Goal: Check status

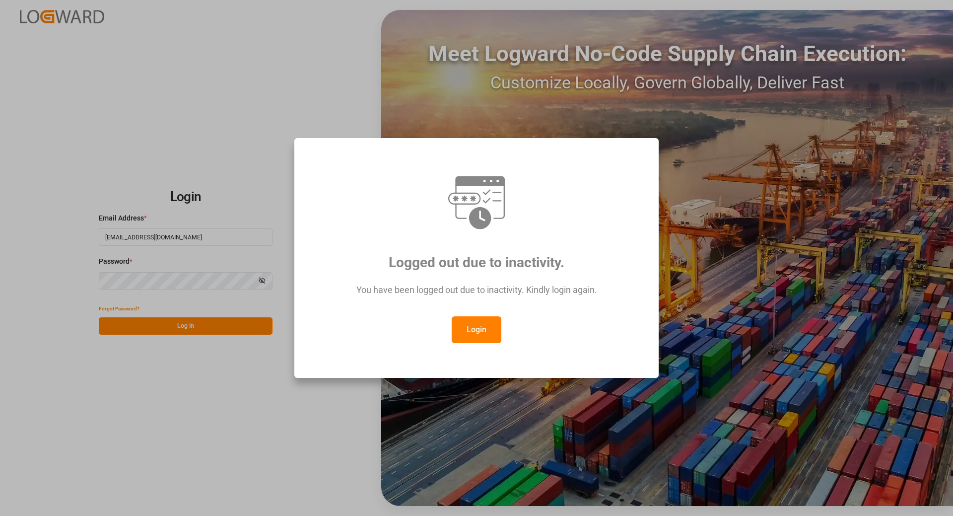
click at [468, 326] on button "Login" at bounding box center [477, 329] width 50 height 27
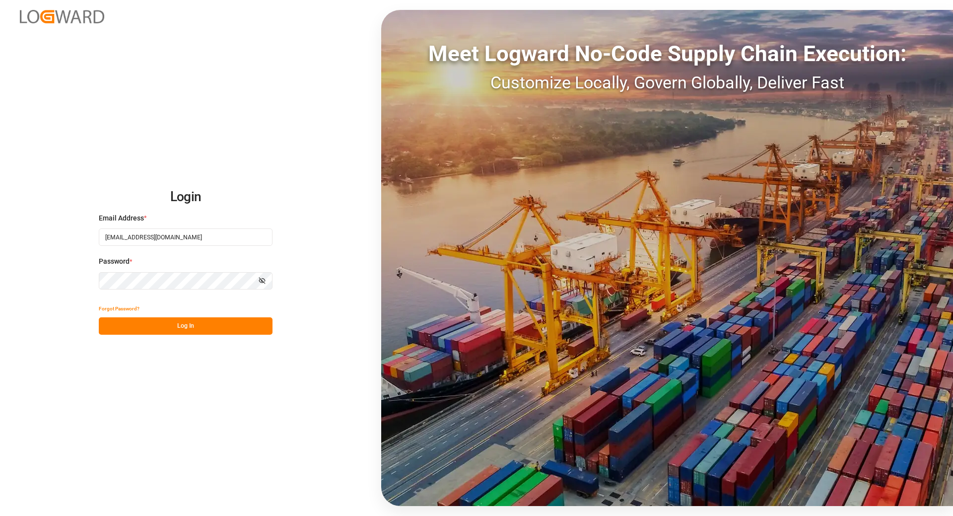
click at [224, 328] on button "Log In" at bounding box center [186, 325] width 174 height 17
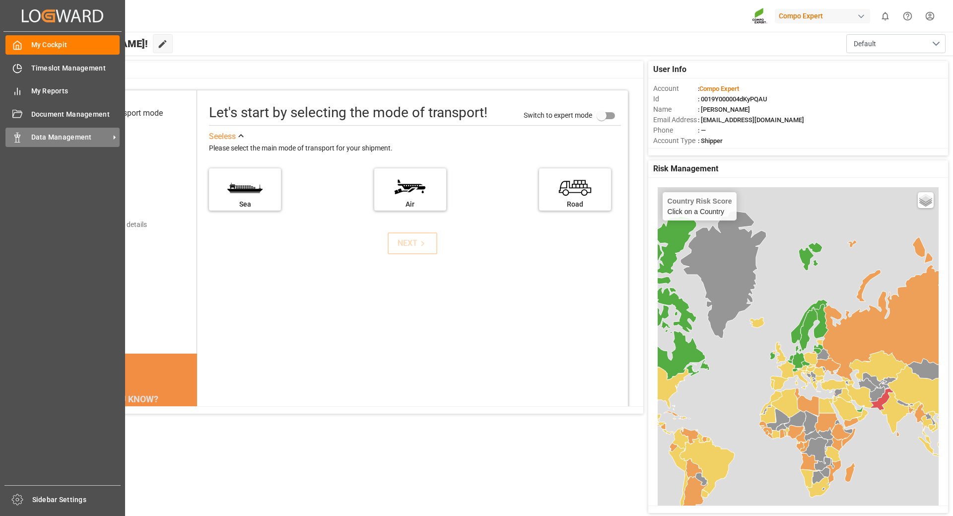
click at [44, 137] on span "Data Management" at bounding box center [70, 137] width 78 height 10
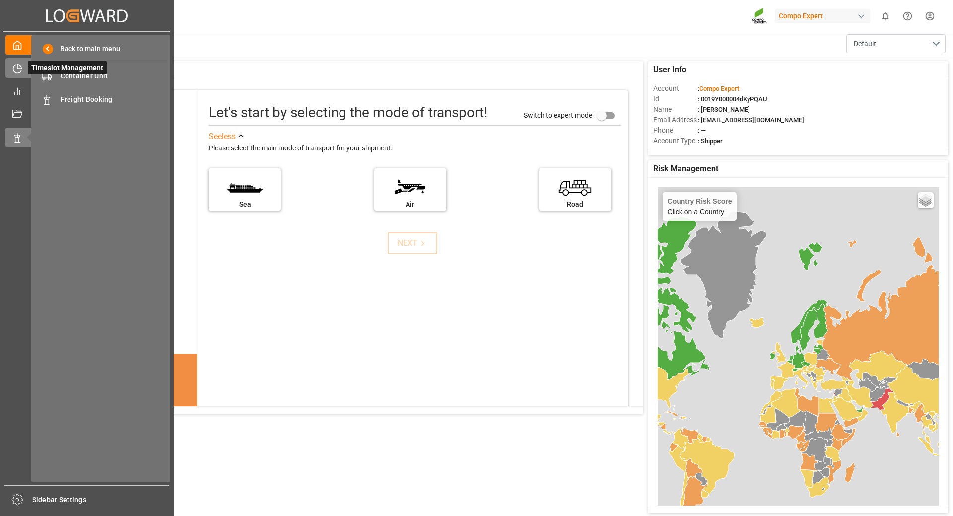
click at [18, 60] on div "Timeslot Management Timeslot Management" at bounding box center [86, 67] width 163 height 19
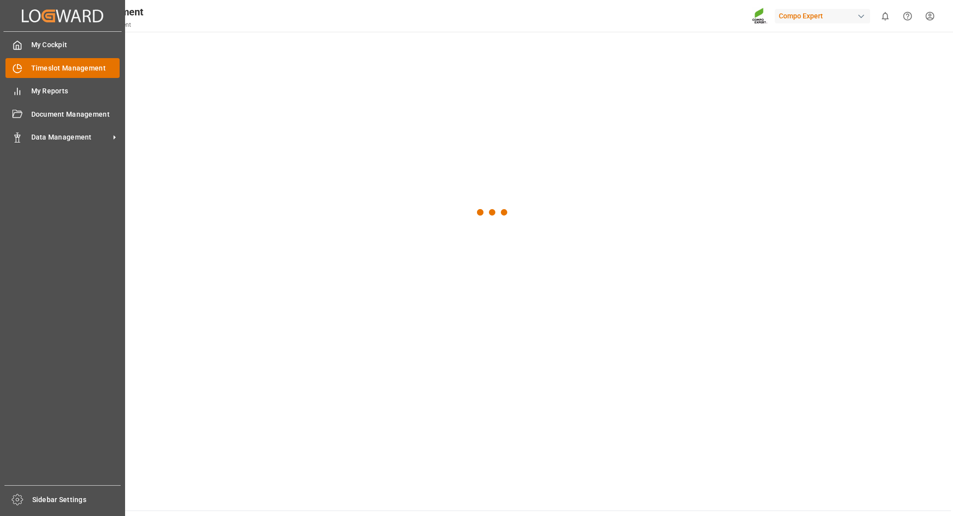
drag, startPoint x: 41, startPoint y: 66, endPoint x: 43, endPoint y: 76, distance: 10.1
click at [41, 67] on span "Timeslot Management" at bounding box center [75, 68] width 89 height 10
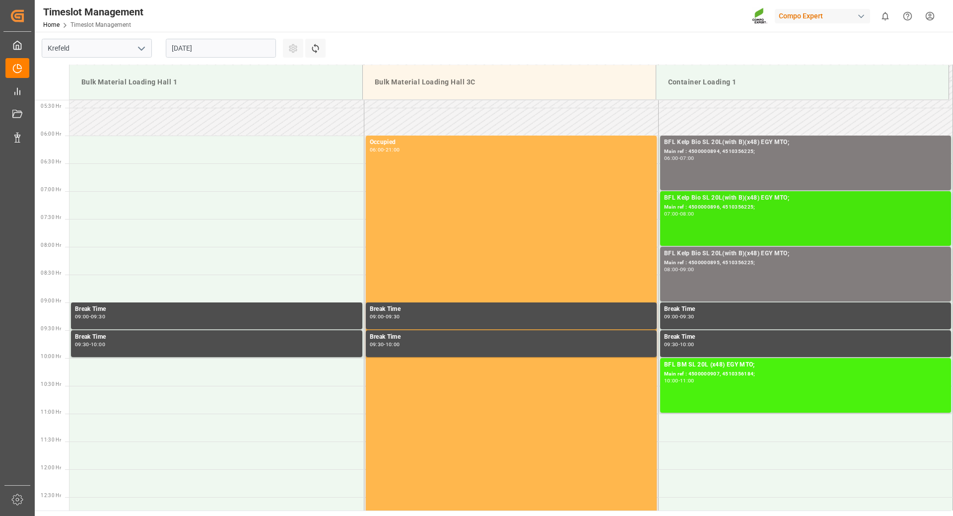
scroll to position [348, 0]
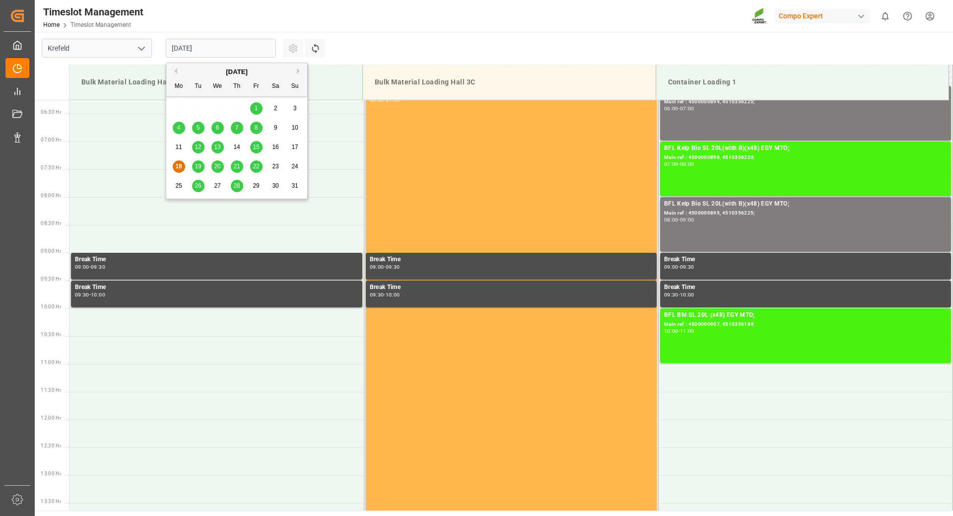
click at [224, 47] on input "[DATE]" at bounding box center [221, 48] width 110 height 19
click at [195, 168] on span "19" at bounding box center [198, 166] width 6 height 7
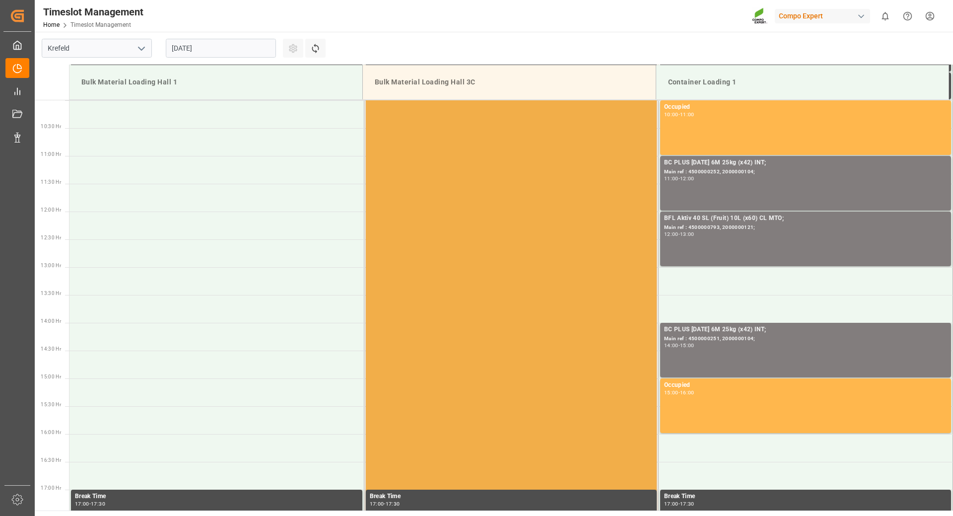
scroll to position [506, 0]
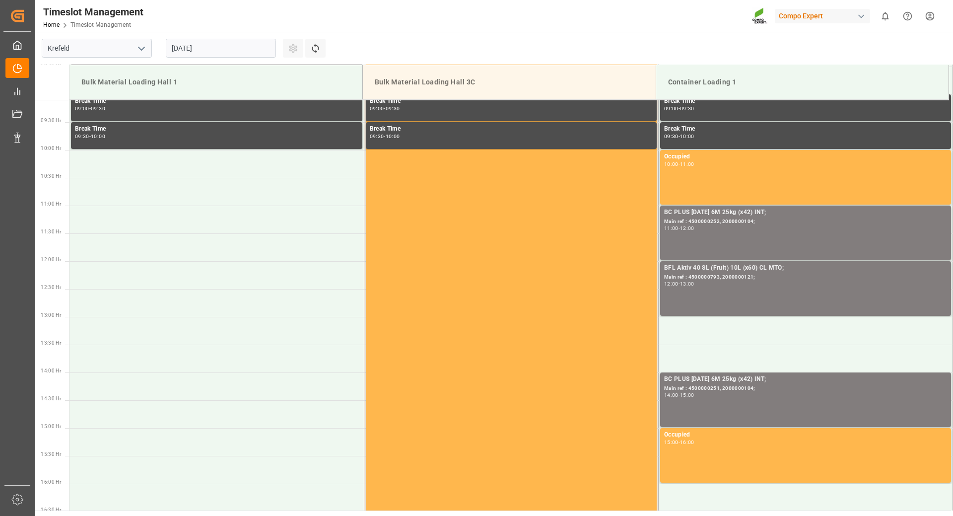
click at [249, 52] on input "19.08.2025" at bounding box center [221, 48] width 110 height 19
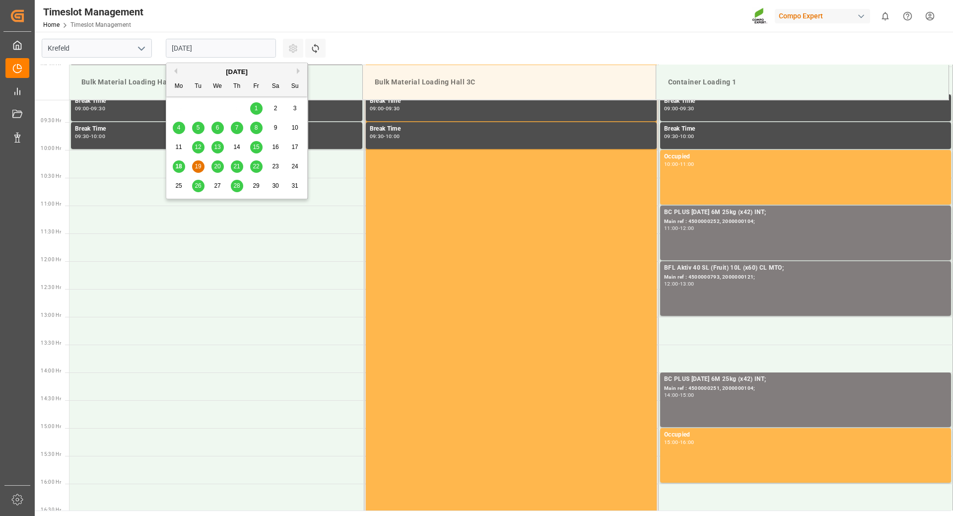
click at [180, 165] on span "18" at bounding box center [178, 166] width 6 height 7
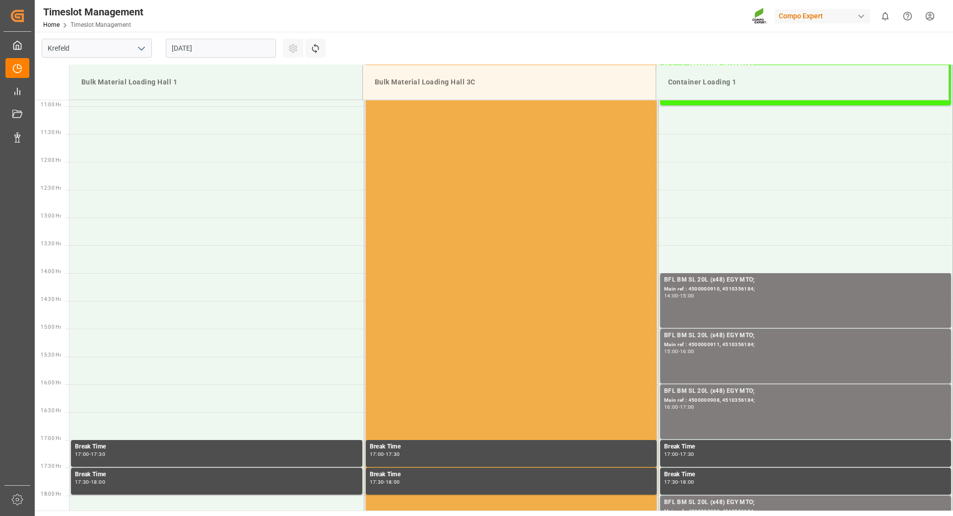
scroll to position [307, 0]
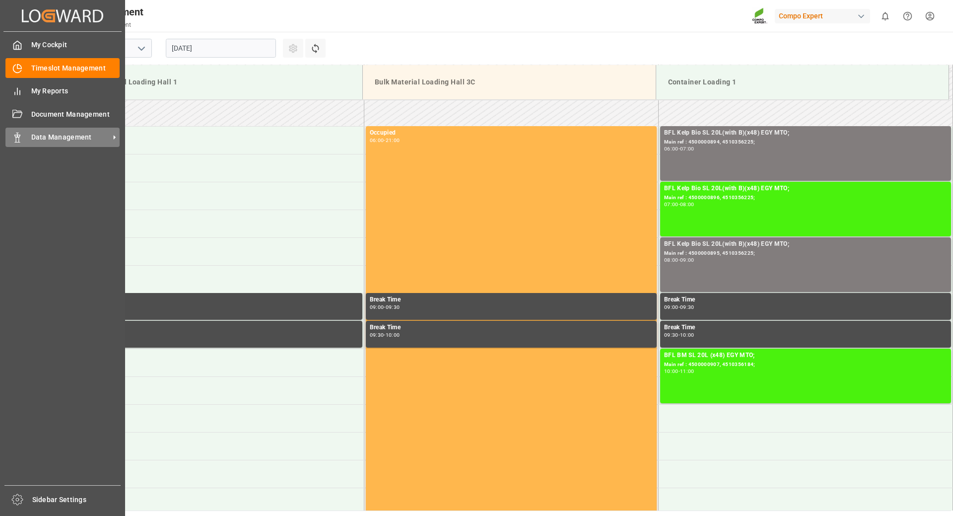
click at [51, 136] on span "Data Management" at bounding box center [70, 137] width 78 height 10
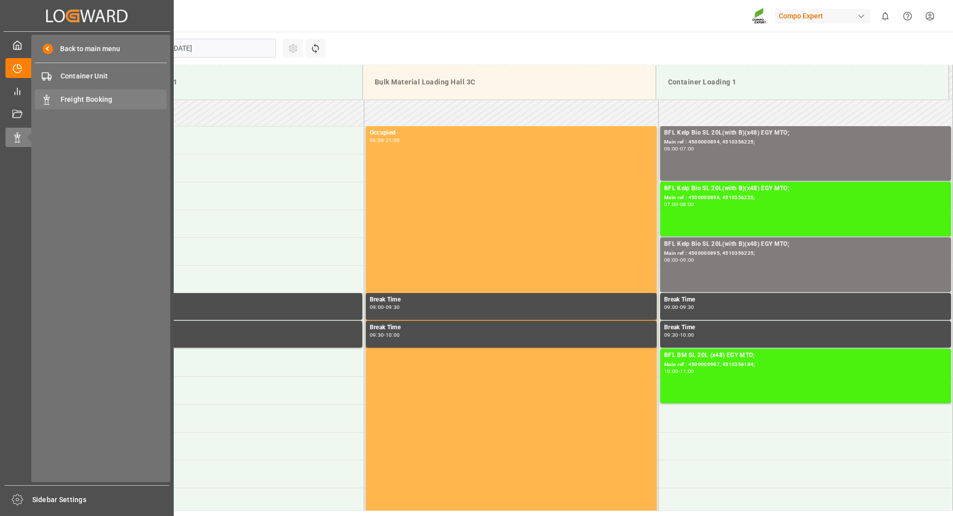
click at [75, 100] on span "Freight Booking" at bounding box center [114, 99] width 107 height 10
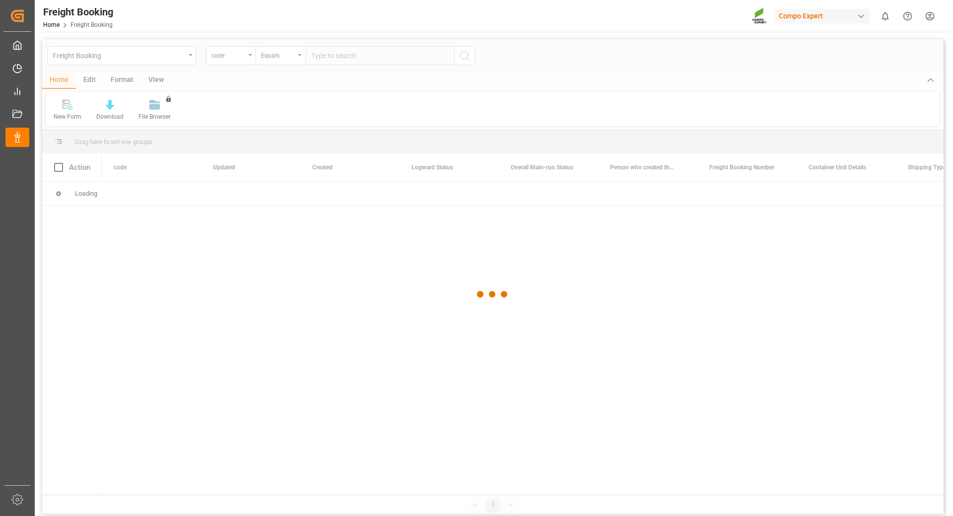
click at [188, 59] on div at bounding box center [493, 294] width 902 height 510
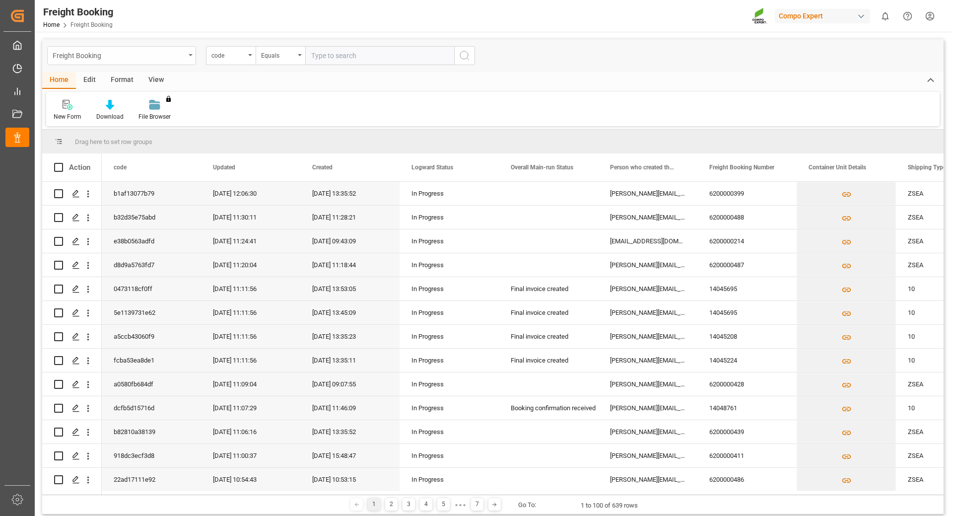
click at [191, 56] on div "Freight Booking" at bounding box center [121, 55] width 149 height 19
click at [100, 144] on div "Freight Order" at bounding box center [122, 143] width 148 height 21
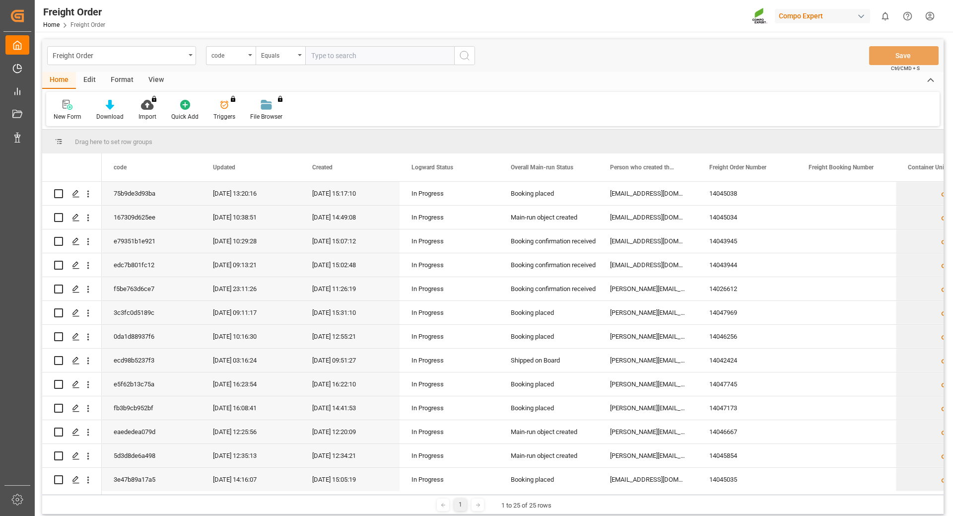
click at [340, 60] on input "text" at bounding box center [379, 55] width 149 height 19
type input "6200000410"
click at [467, 56] on icon "search button" at bounding box center [465, 56] width 12 height 12
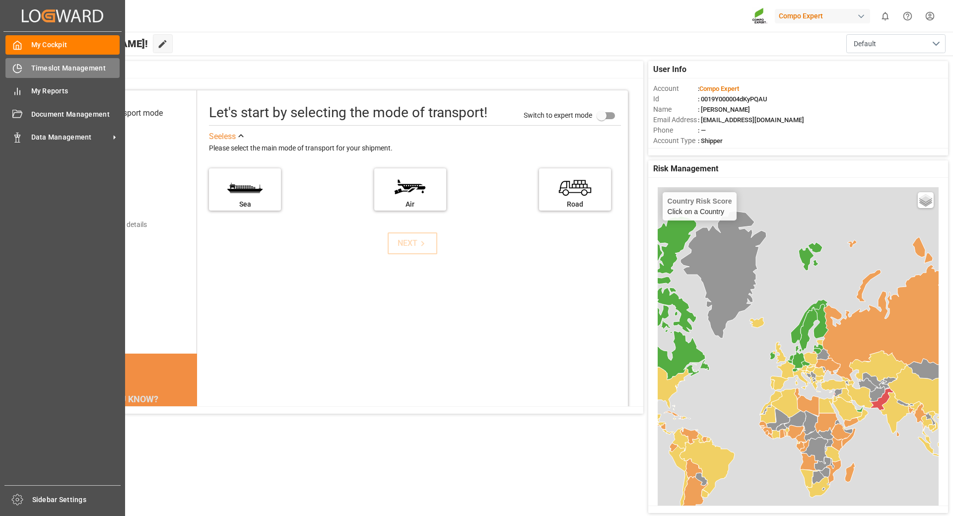
click at [21, 71] on icon at bounding box center [17, 69] width 8 height 8
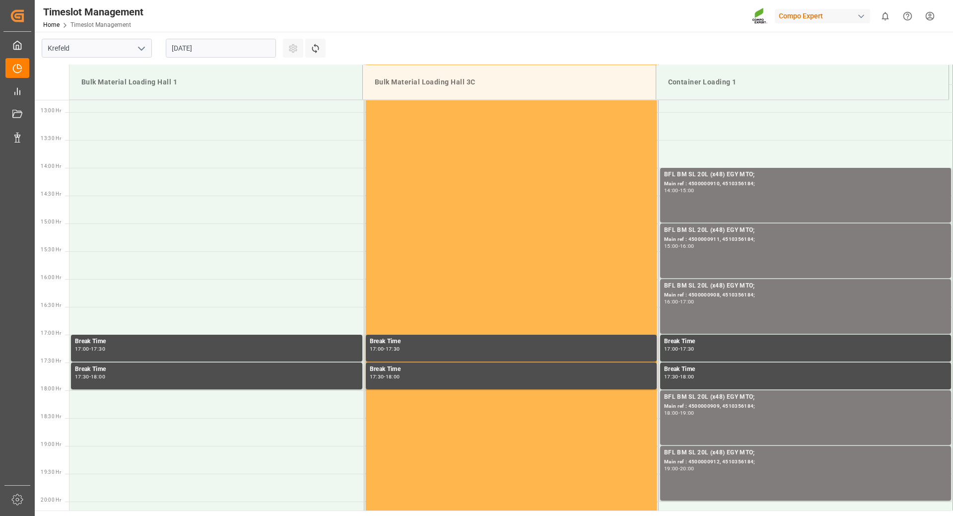
scroll to position [462, 0]
